Goal: Obtain resource: Obtain resource

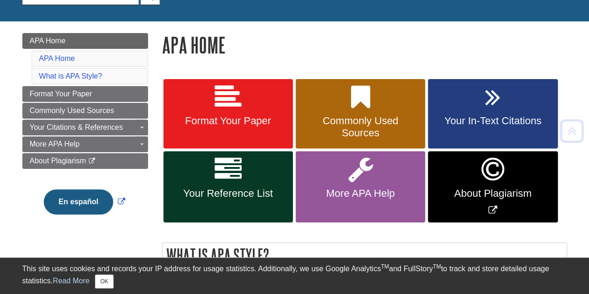
scroll to position [107, 0]
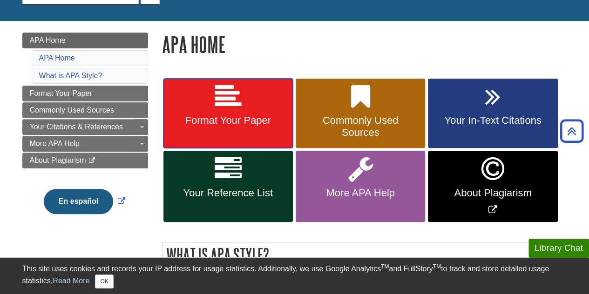
click at [258, 119] on span "Format Your Paper" at bounding box center [227, 121] width 115 height 12
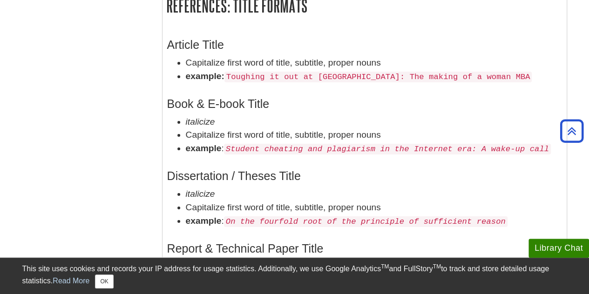
scroll to position [1518, 0]
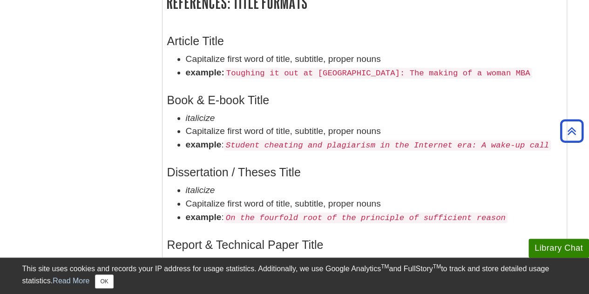
click at [315, 166] on h3 "Dissertation / Theses Title" at bounding box center [364, 172] width 395 height 13
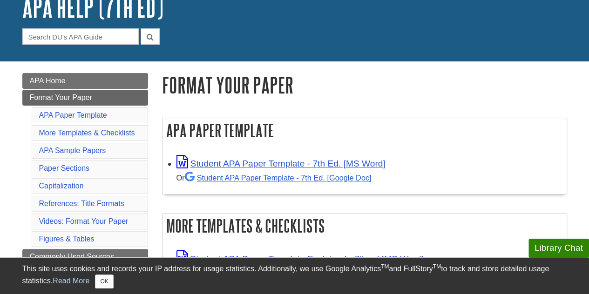
scroll to position [76, 0]
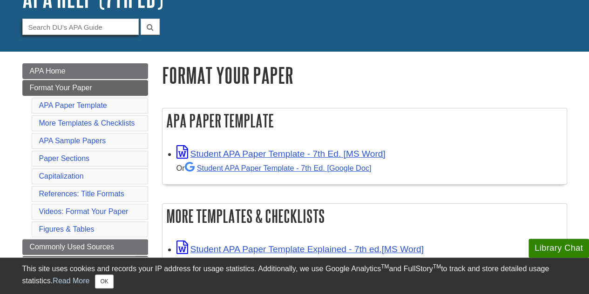
click at [84, 24] on input "Guide Search Terms" at bounding box center [80, 27] width 116 height 16
click at [76, 103] on link "APA Paper Template" at bounding box center [73, 105] width 68 height 8
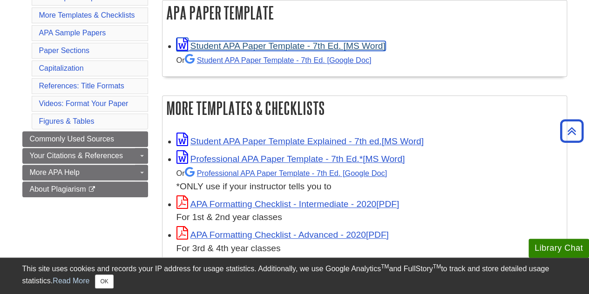
click at [264, 45] on link "Student APA Paper Template - 7th Ed. [MS Word]" at bounding box center [280, 46] width 209 height 10
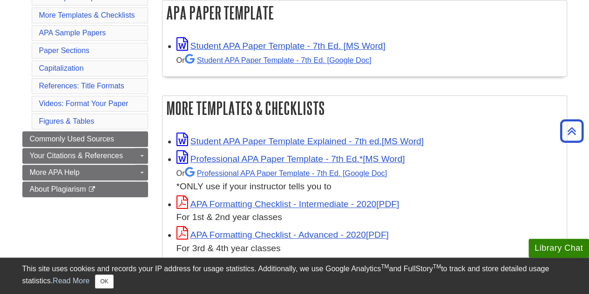
click at [459, 197] on div "APA Formatting Checklist - Intermediate - 2020 For 1st & 2nd year classes" at bounding box center [368, 210] width 385 height 29
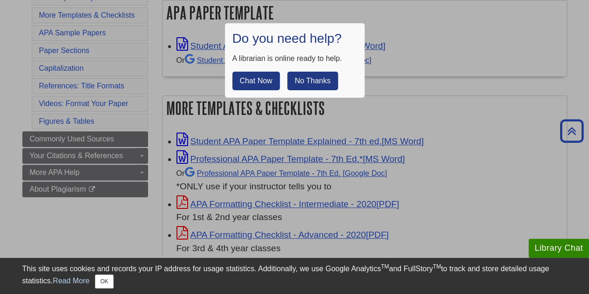
click at [326, 84] on button "No Thanks" at bounding box center [312, 81] width 51 height 19
